Goal: Navigation & Orientation: Find specific page/section

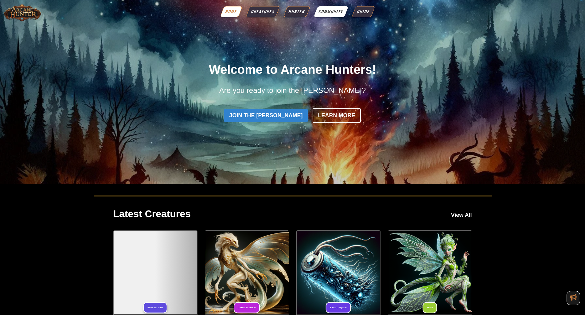
click at [339, 11] on span "Community" at bounding box center [331, 12] width 27 height 6
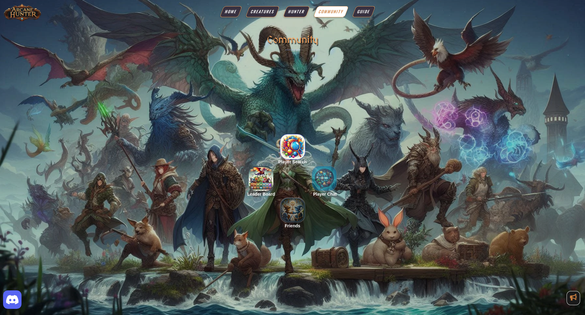
click at [299, 142] on img "button" at bounding box center [293, 146] width 25 height 25
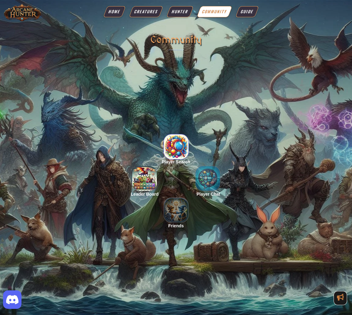
click at [181, 152] on img "button" at bounding box center [176, 146] width 25 height 25
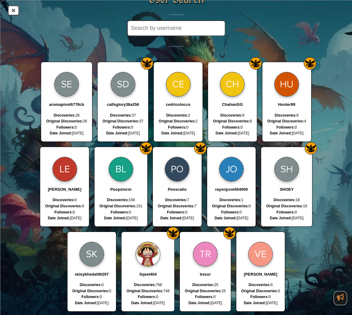
scroll to position [62, 0]
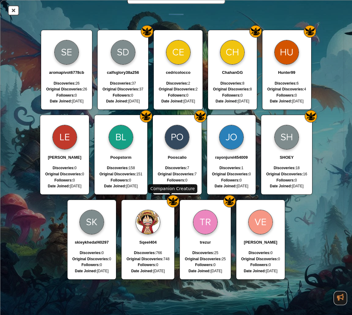
click at [168, 200] on img "Companion Creature" at bounding box center [173, 201] width 12 height 12
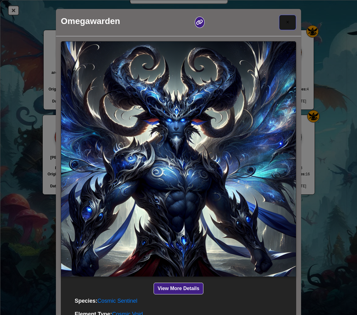
click at [287, 19] on button "×" at bounding box center [287, 23] width 17 height 16
